Goal: Transaction & Acquisition: Book appointment/travel/reservation

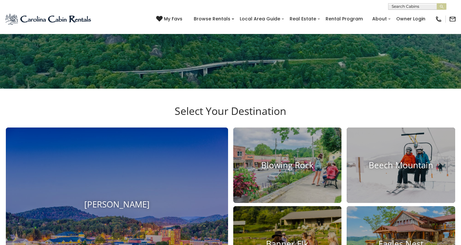
scroll to position [227, 0]
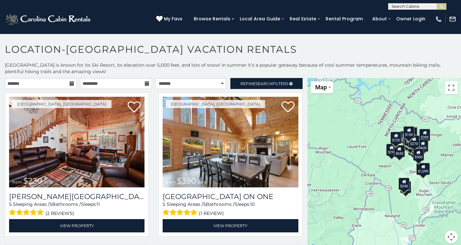
click at [71, 86] on icon at bounding box center [72, 83] width 5 height 5
click at [73, 78] on div "**********" at bounding box center [230, 157] width 461 height 190
click at [68, 86] on input "text" at bounding box center [41, 83] width 72 height 11
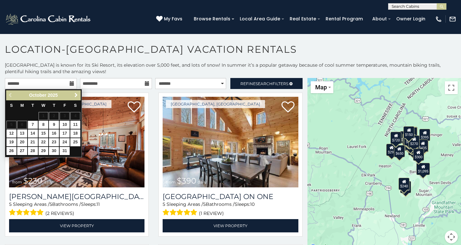
click at [79, 95] on link "Next" at bounding box center [76, 95] width 8 height 8
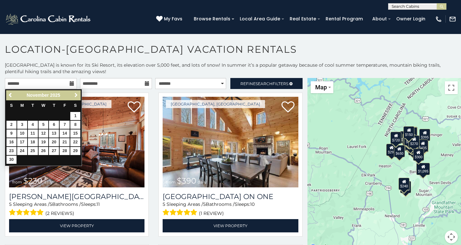
click at [79, 95] on link "Next" at bounding box center [76, 95] width 8 height 8
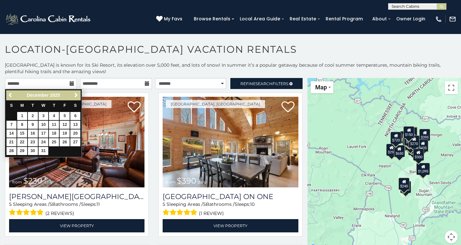
click at [22, 133] on link "15" at bounding box center [22, 134] width 10 height 8
type input "**********"
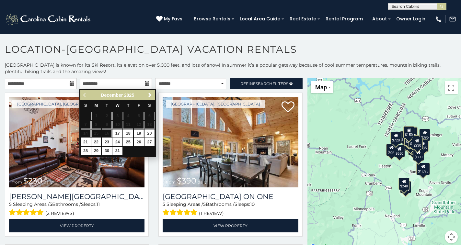
click at [140, 133] on link "19" at bounding box center [139, 134] width 10 height 8
type input "**********"
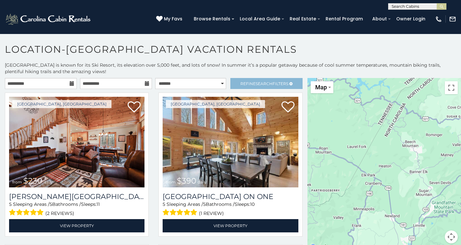
click at [259, 83] on span "Search" at bounding box center [264, 83] width 17 height 5
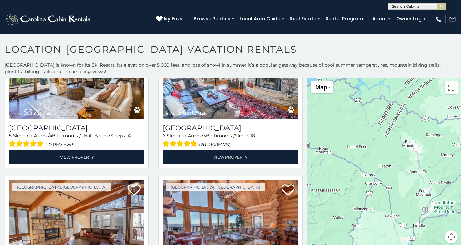
scroll to position [1152, 0]
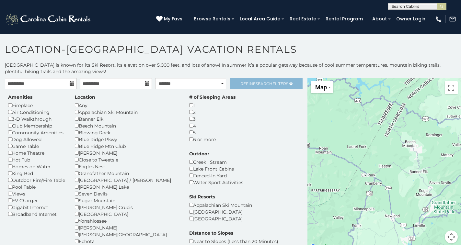
click at [256, 84] on span "Search" at bounding box center [264, 83] width 17 height 5
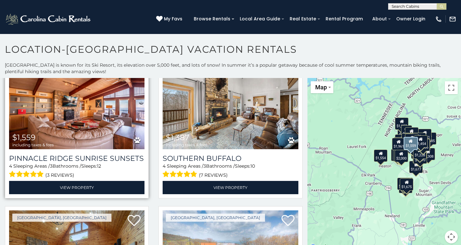
scroll to position [1984, 0]
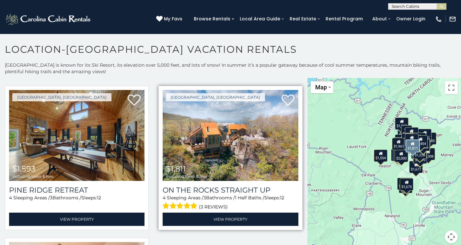
click at [224, 132] on img at bounding box center [230, 135] width 135 height 91
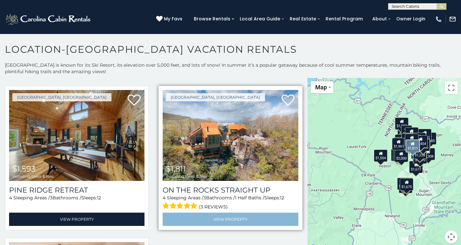
click at [218, 213] on link "View Property" at bounding box center [230, 219] width 135 height 13
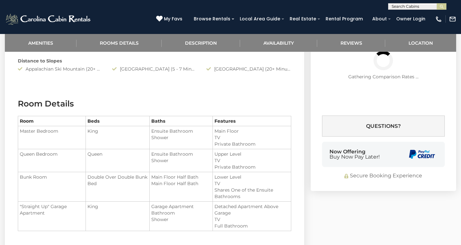
scroll to position [476, 0]
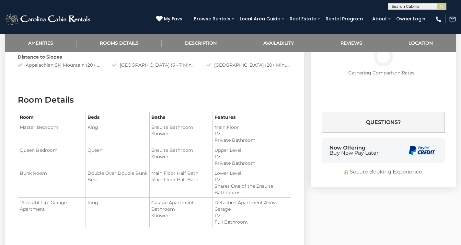
click at [402, 10] on icon at bounding box center [403, 8] width 5 height 5
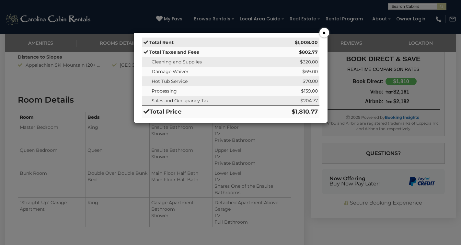
click at [323, 33] on button "×" at bounding box center [324, 33] width 10 height 10
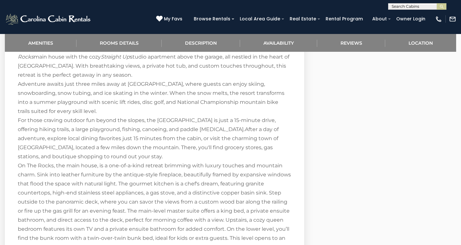
scroll to position [710, 0]
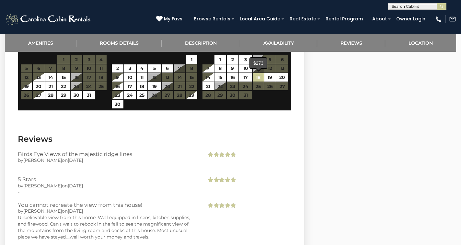
scroll to position [1212, 0]
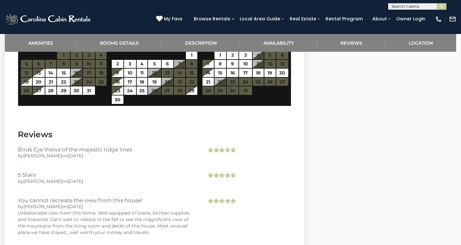
select select "*"
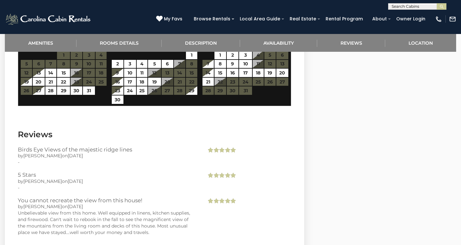
select select "*"
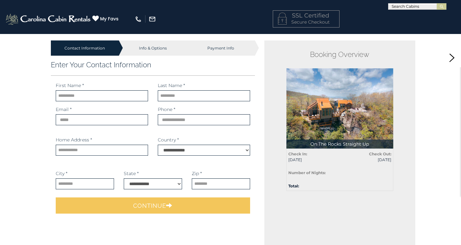
select select "*********"
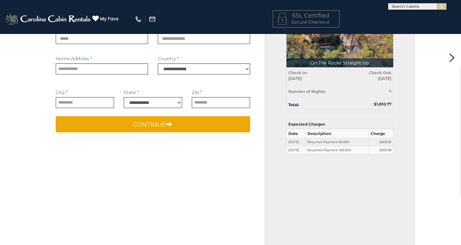
scroll to position [82, 0]
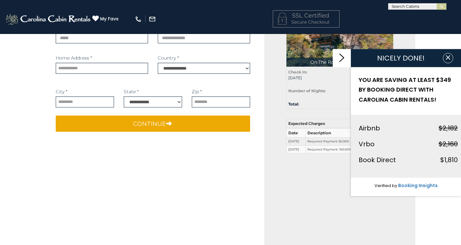
click at [345, 57] on link at bounding box center [342, 58] width 18 height 18
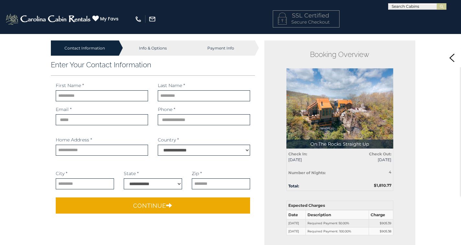
scroll to position [0, 0]
